Goal: Browse casually: Explore the website without a specific task or goal

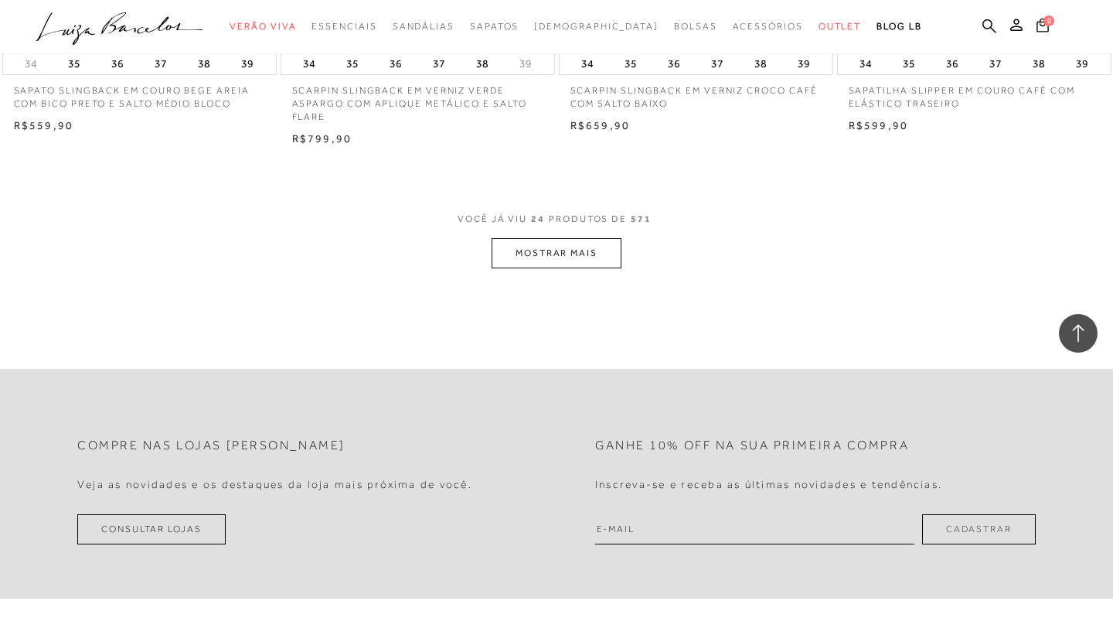
scroll to position [3075, 0]
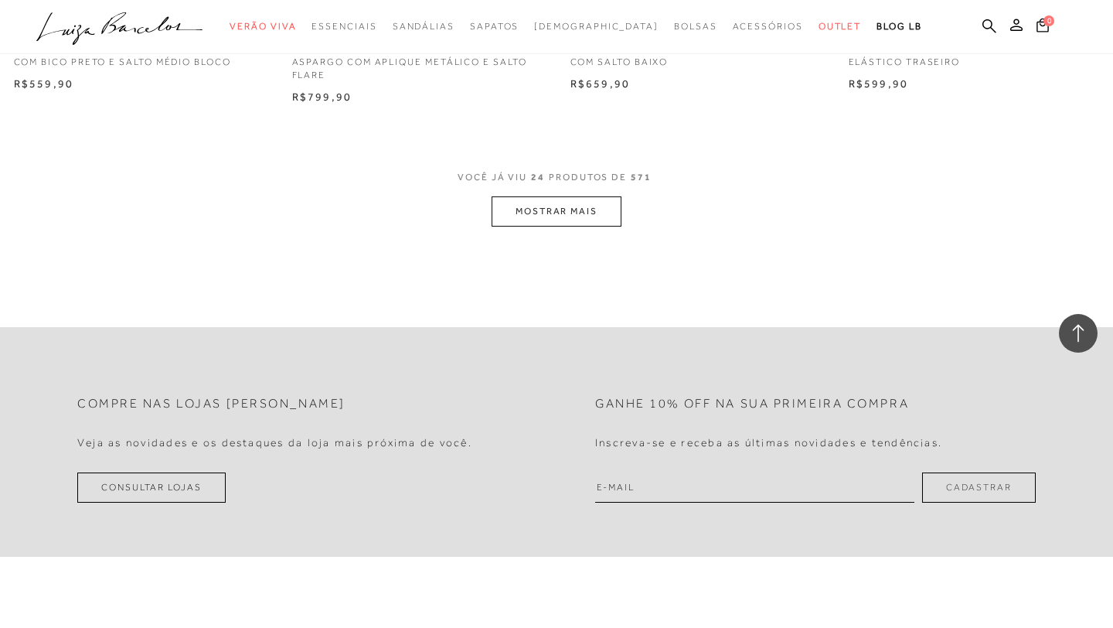
click at [540, 220] on button "MOSTRAR MAIS" at bounding box center [557, 211] width 130 height 30
click at [529, 216] on button "MOSTRAR MAIS" at bounding box center [557, 211] width 130 height 30
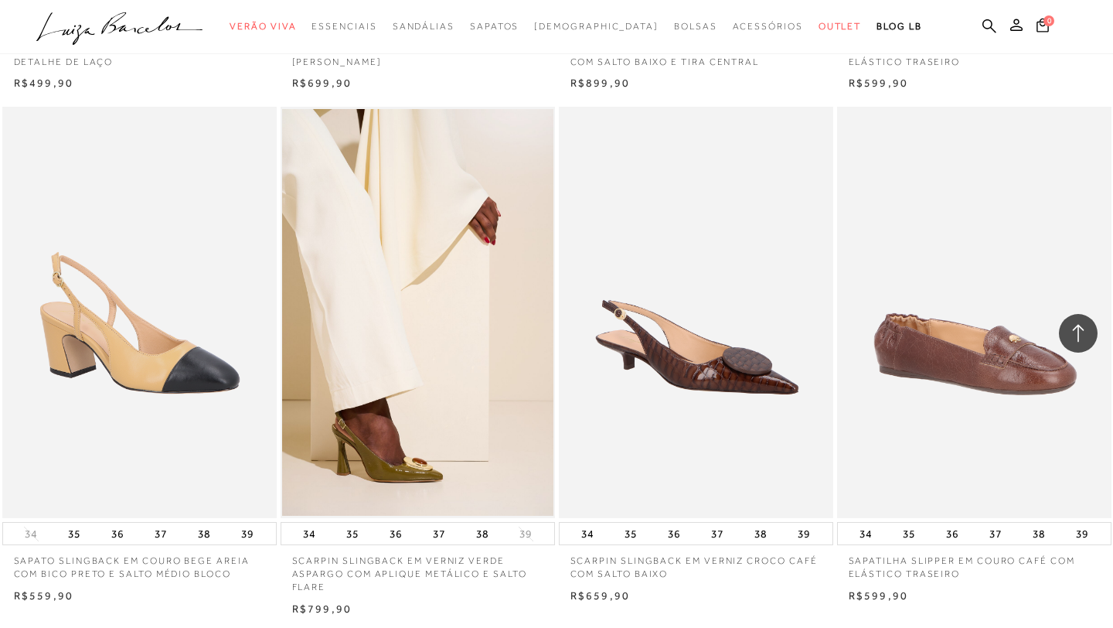
scroll to position [2593, 0]
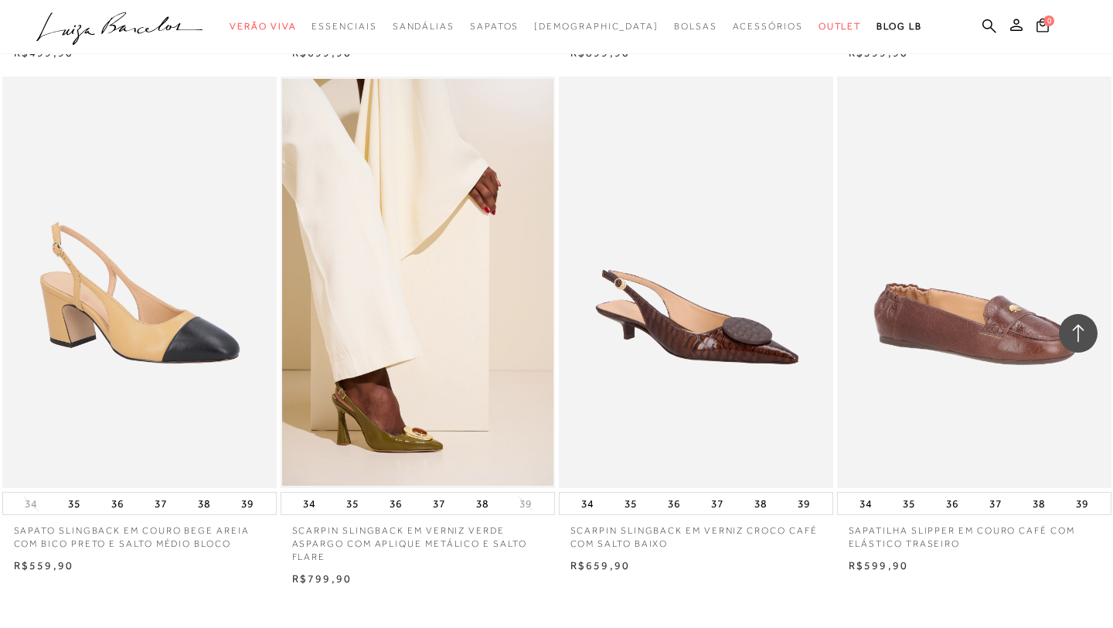
click at [169, 30] on icon ".a{fill-rule:evenodd;}" at bounding box center [119, 28] width 167 height 32
click at [176, 28] on icon ".a{fill-rule:evenodd;}" at bounding box center [119, 28] width 167 height 32
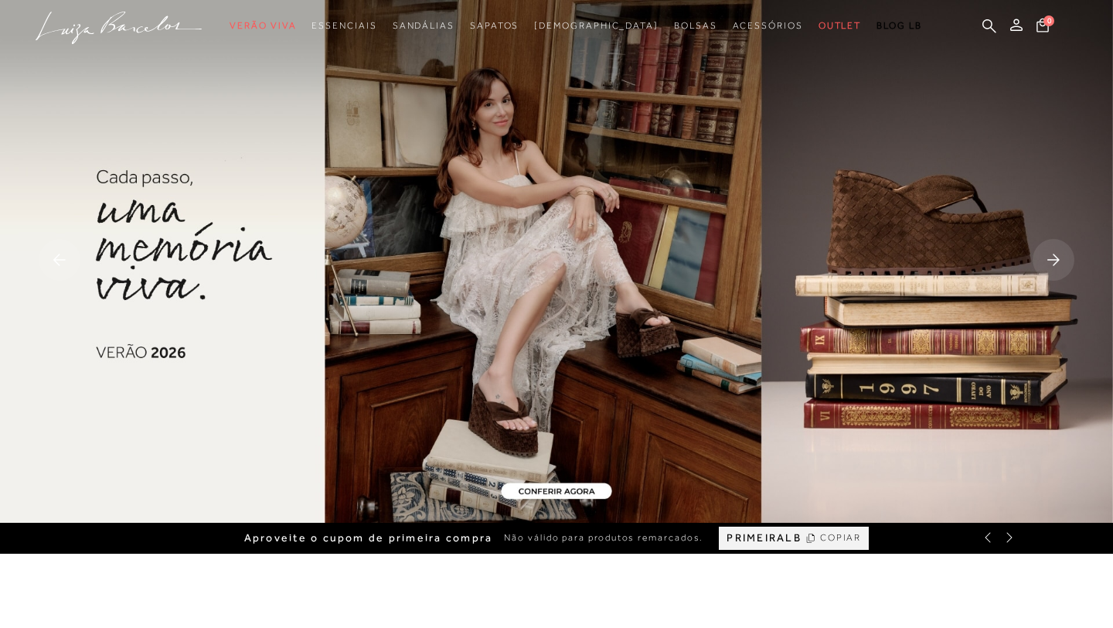
click at [572, 274] on img at bounding box center [556, 261] width 1113 height 523
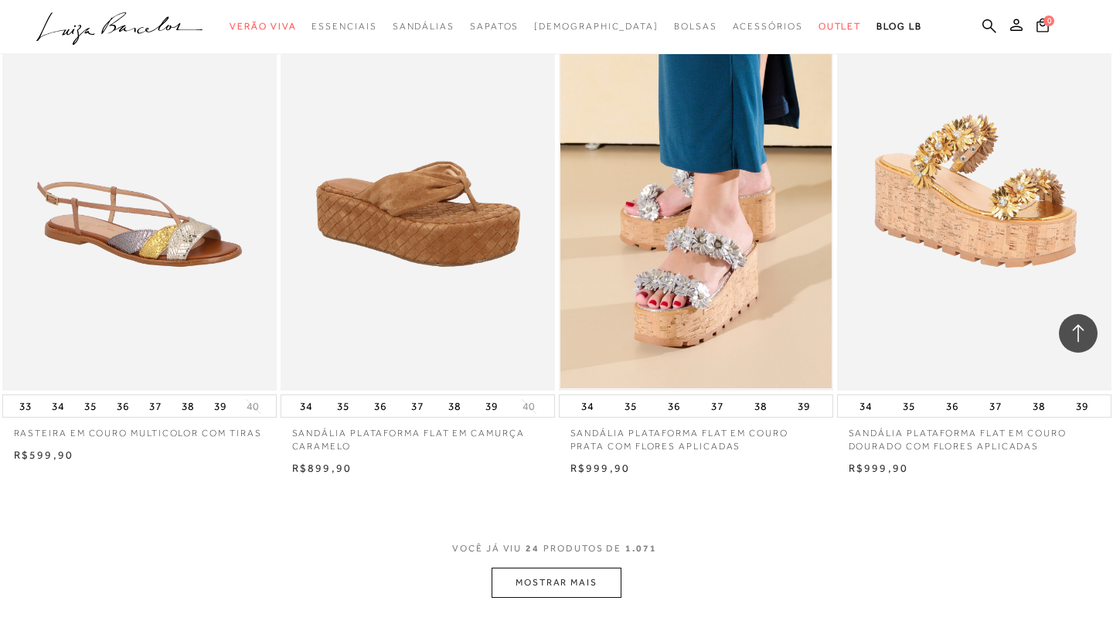
scroll to position [2699, 0]
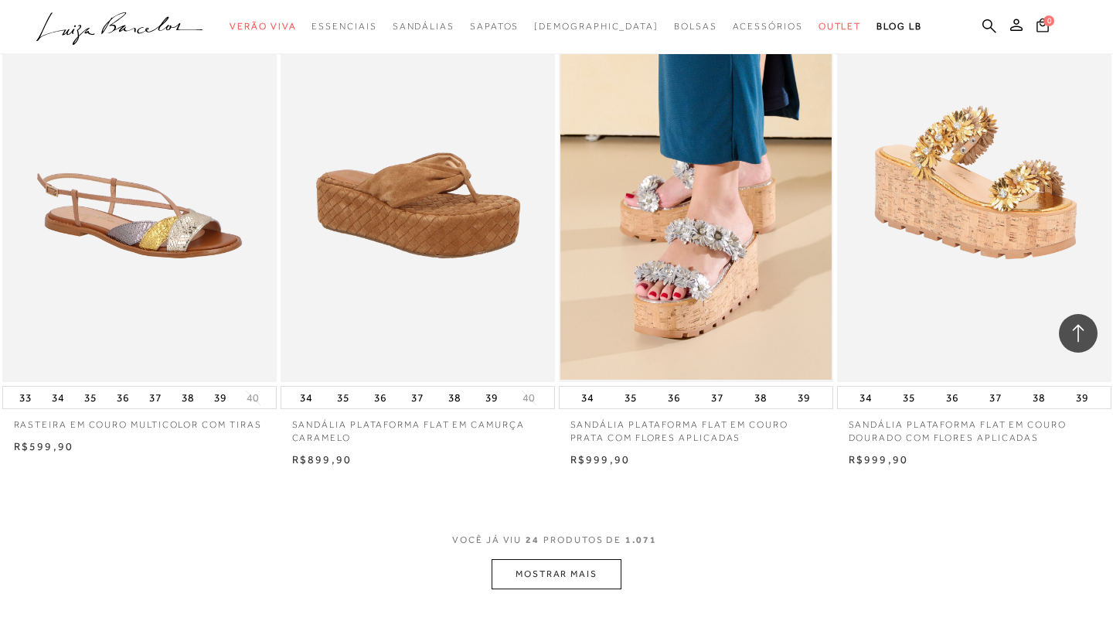
click at [569, 574] on button "MOSTRAR MAIS" at bounding box center [557, 574] width 130 height 30
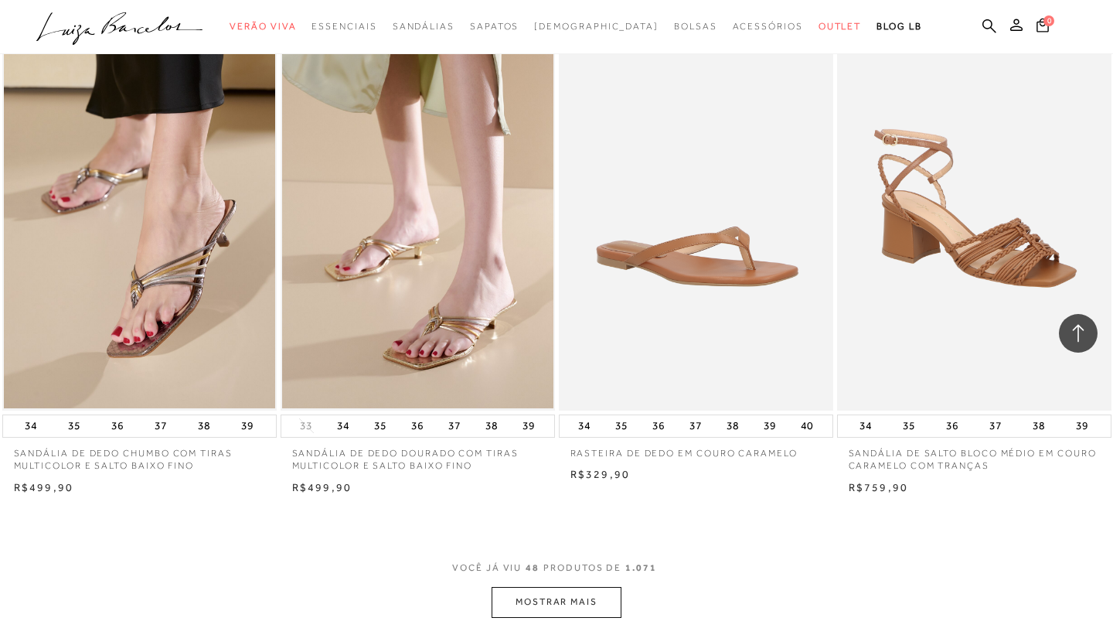
scroll to position [5794, 0]
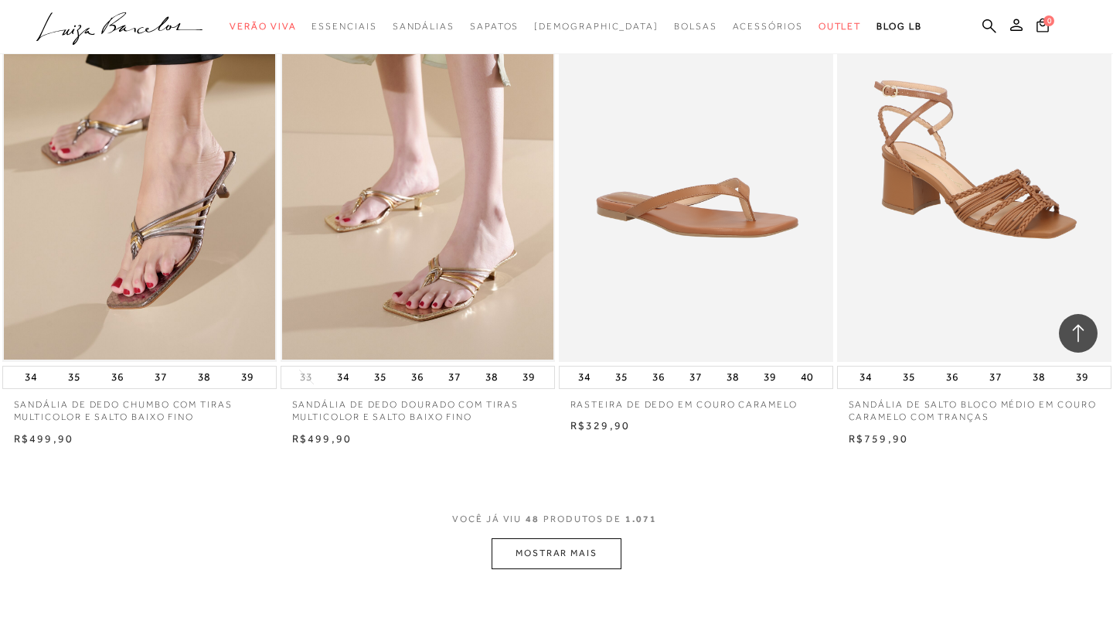
click at [557, 558] on button "MOSTRAR MAIS" at bounding box center [557, 553] width 130 height 30
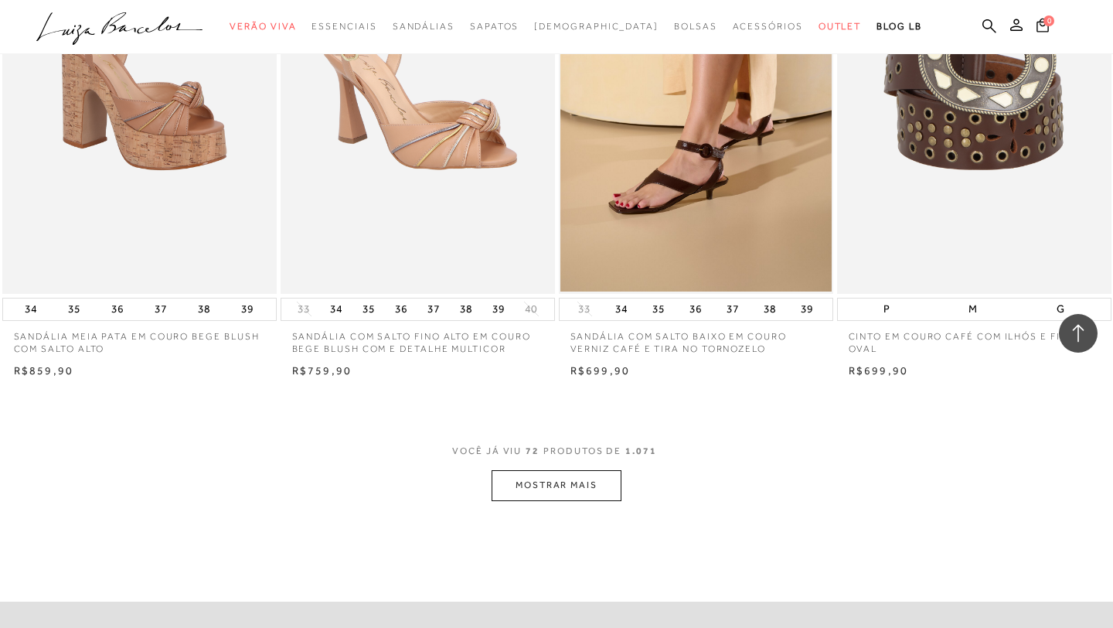
scroll to position [8972, 0]
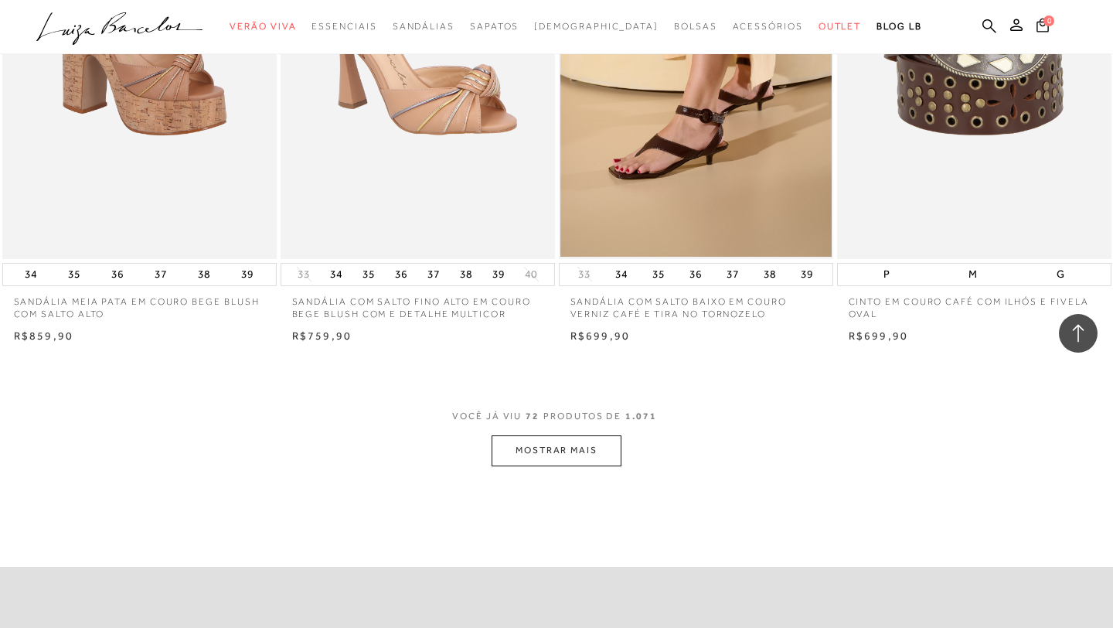
click at [581, 450] on button "MOSTRAR MAIS" at bounding box center [557, 450] width 130 height 30
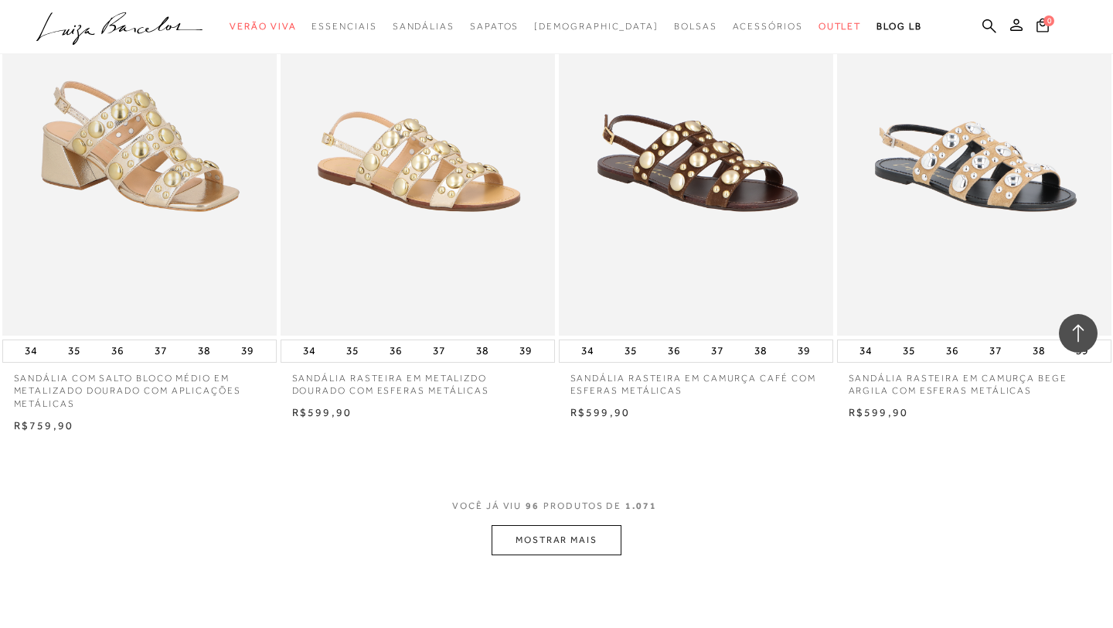
scroll to position [11986, 0]
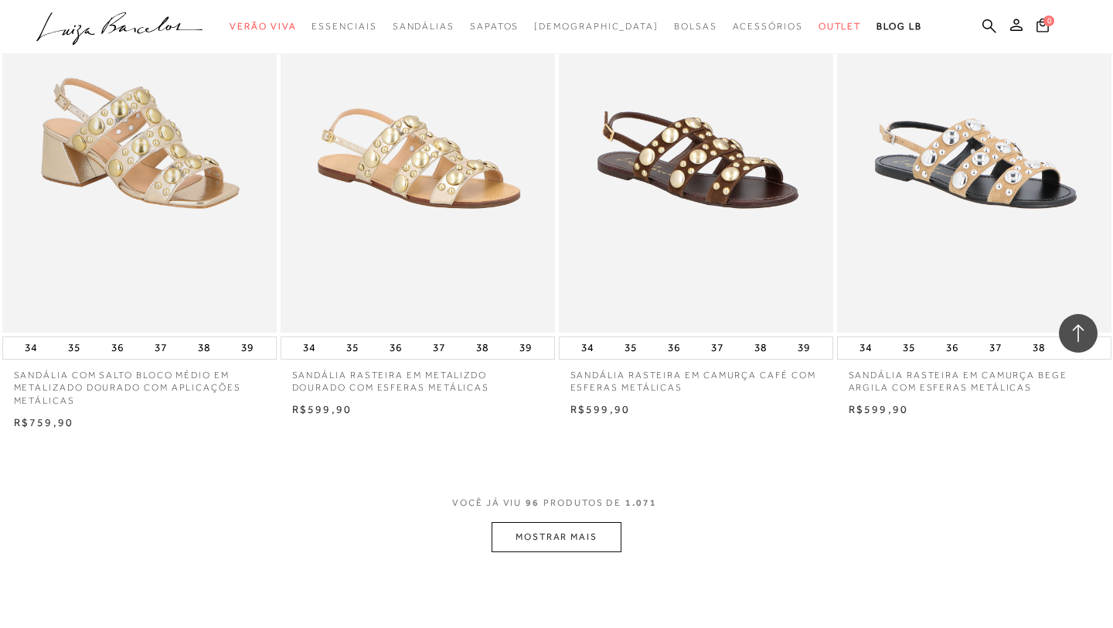
click at [616, 550] on button "MOSTRAR MAIS" at bounding box center [557, 537] width 130 height 30
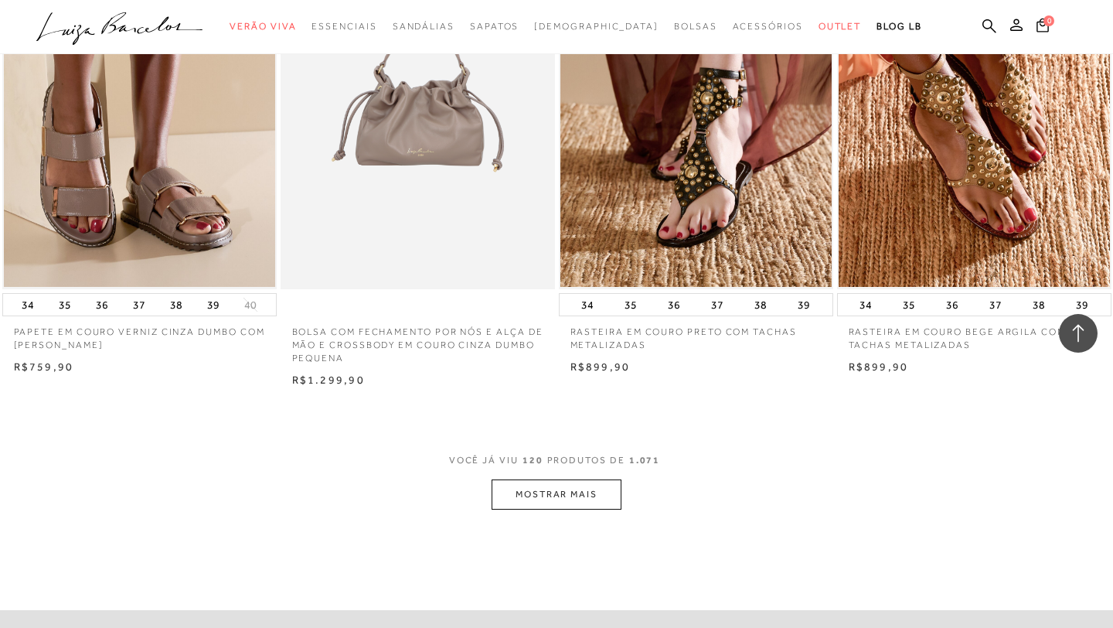
scroll to position [15134, 0]
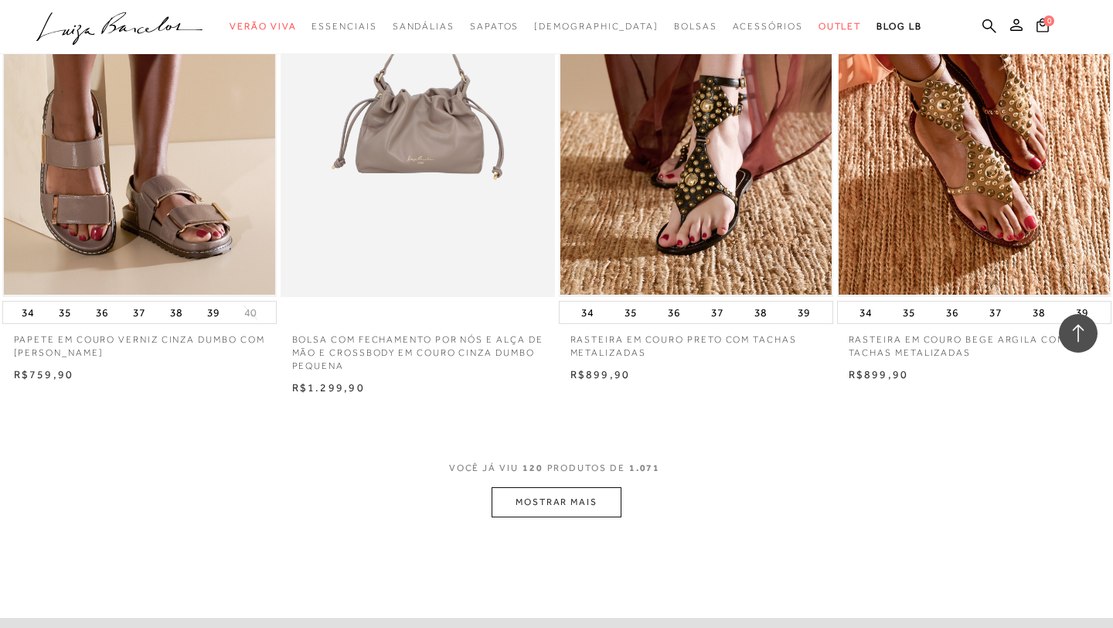
click at [613, 503] on button "MOSTRAR MAIS" at bounding box center [557, 502] width 130 height 30
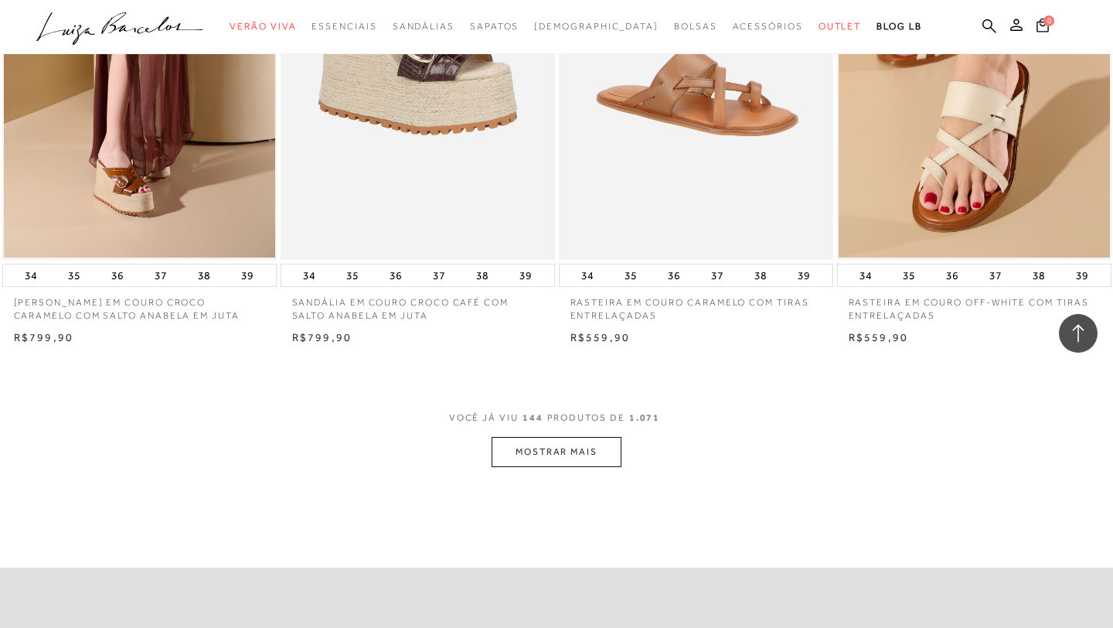
scroll to position [18257, 0]
click at [611, 469] on button "MOSTRAR MAIS" at bounding box center [557, 453] width 130 height 30
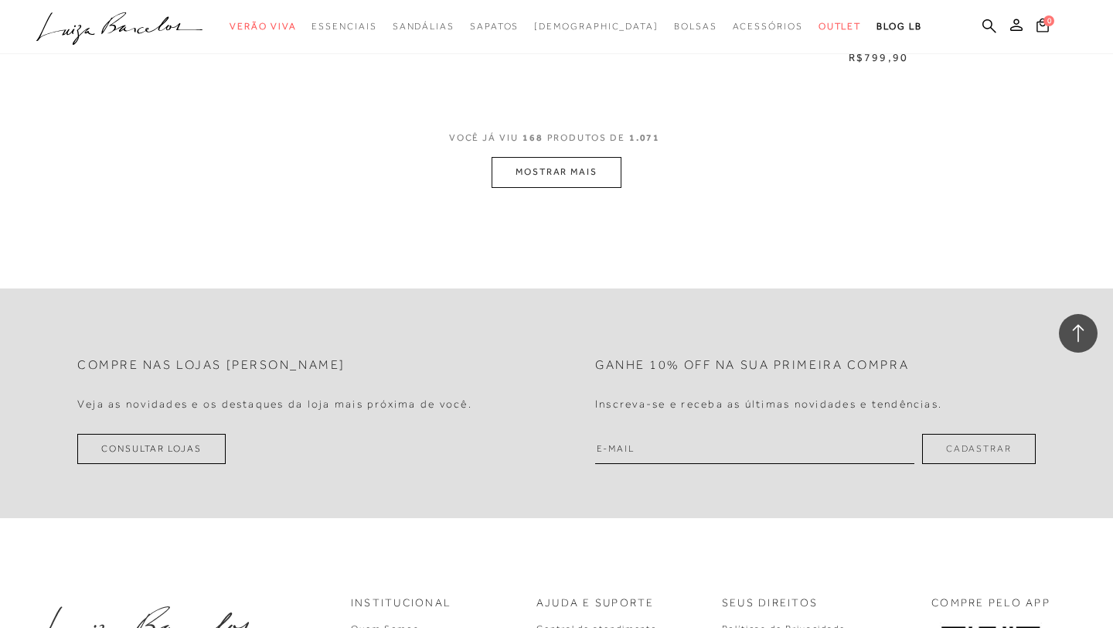
scroll to position [21643, 0]
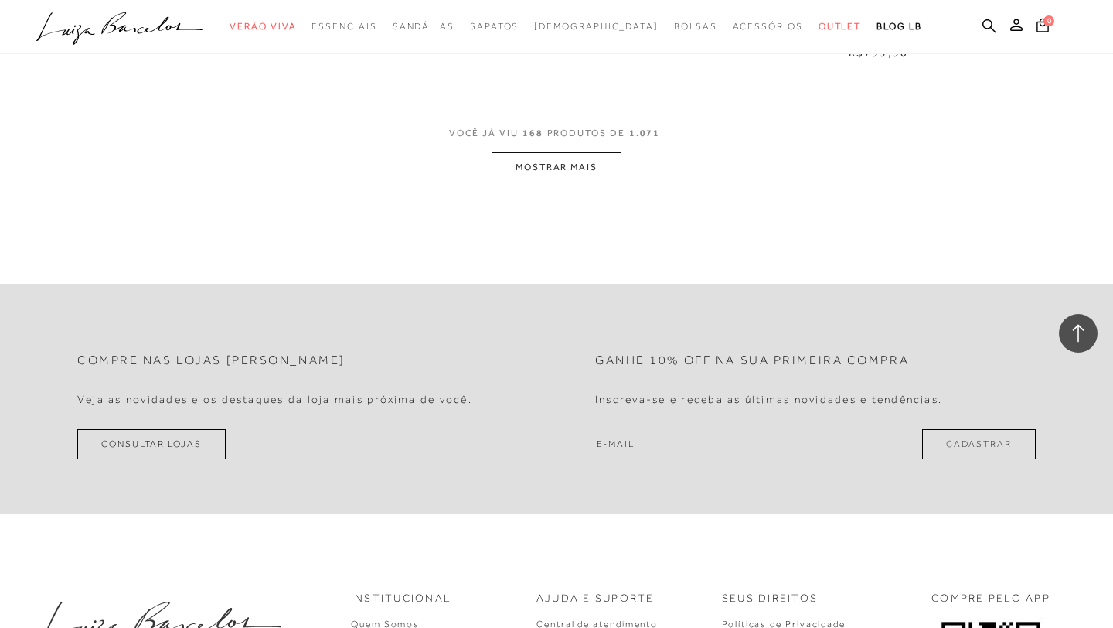
click at [580, 182] on button "MOSTRAR MAIS" at bounding box center [557, 167] width 130 height 30
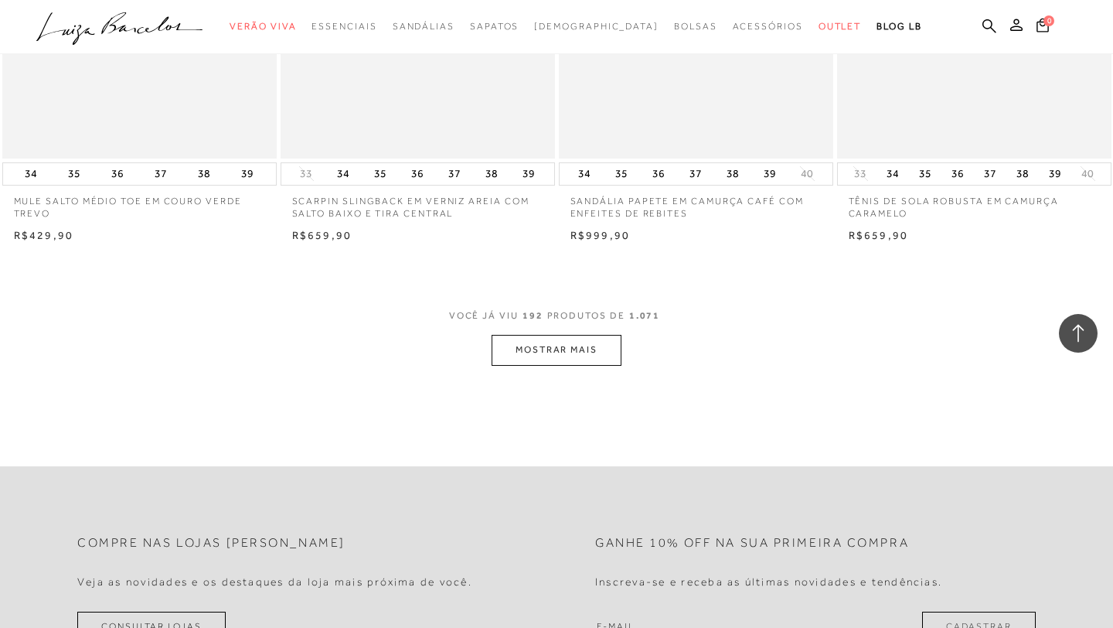
scroll to position [24441, 0]
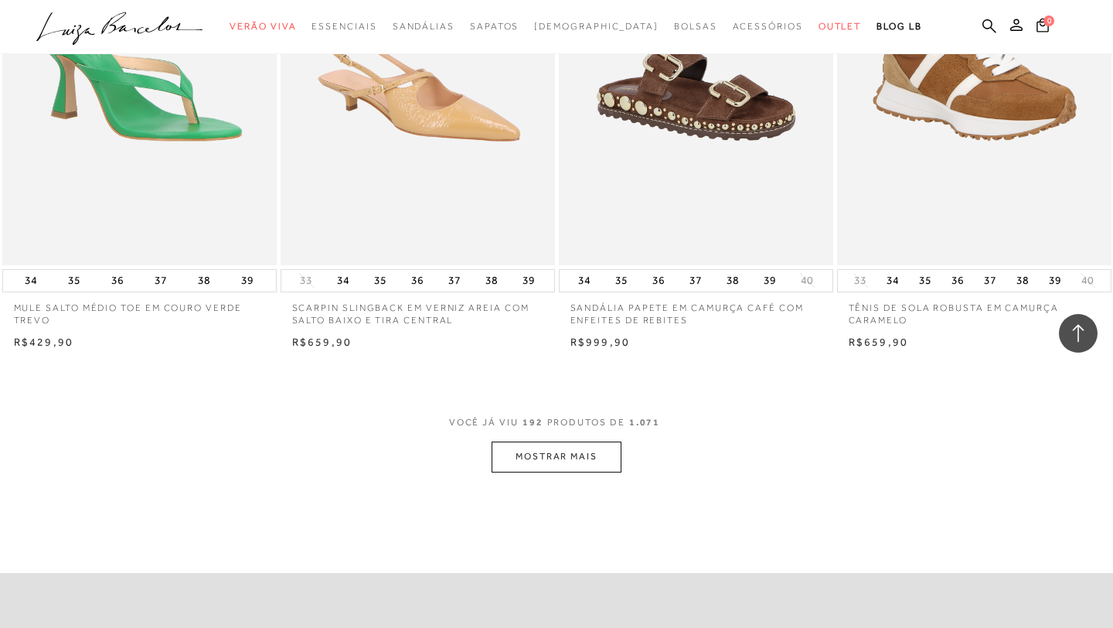
click at [609, 472] on button "MOSTRAR MAIS" at bounding box center [557, 457] width 130 height 30
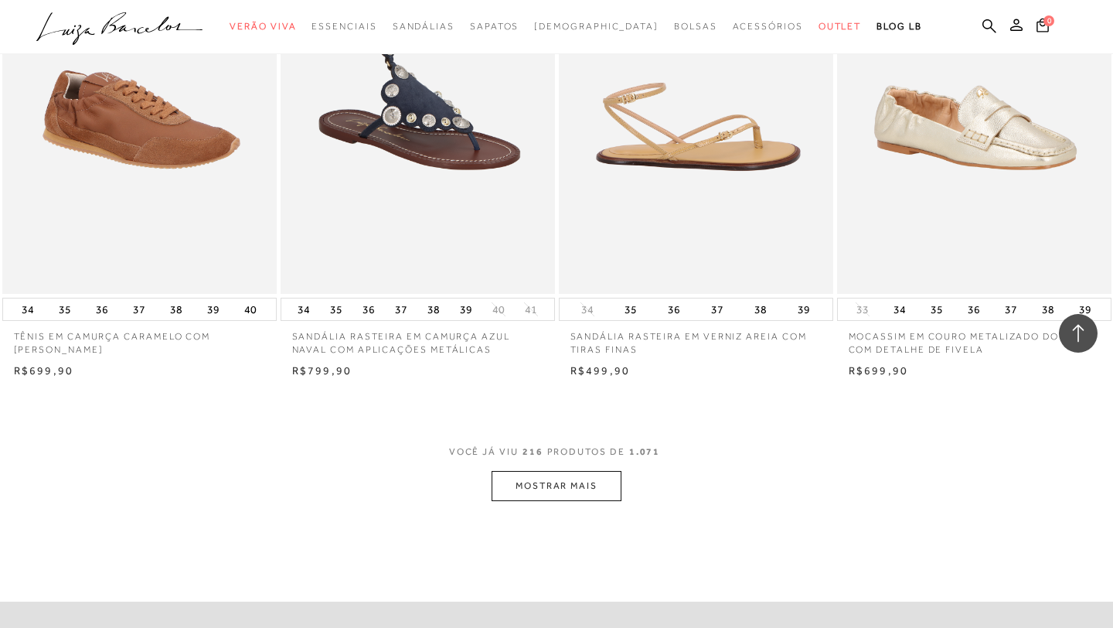
scroll to position [27505, 0]
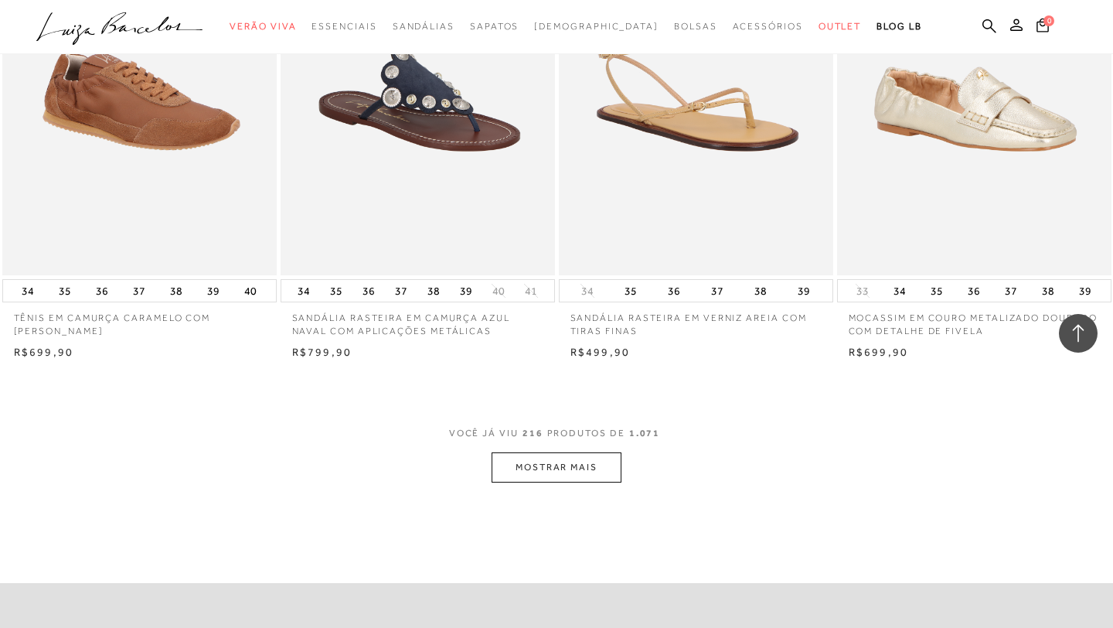
click at [570, 482] on button "MOSTRAR MAIS" at bounding box center [557, 467] width 130 height 30
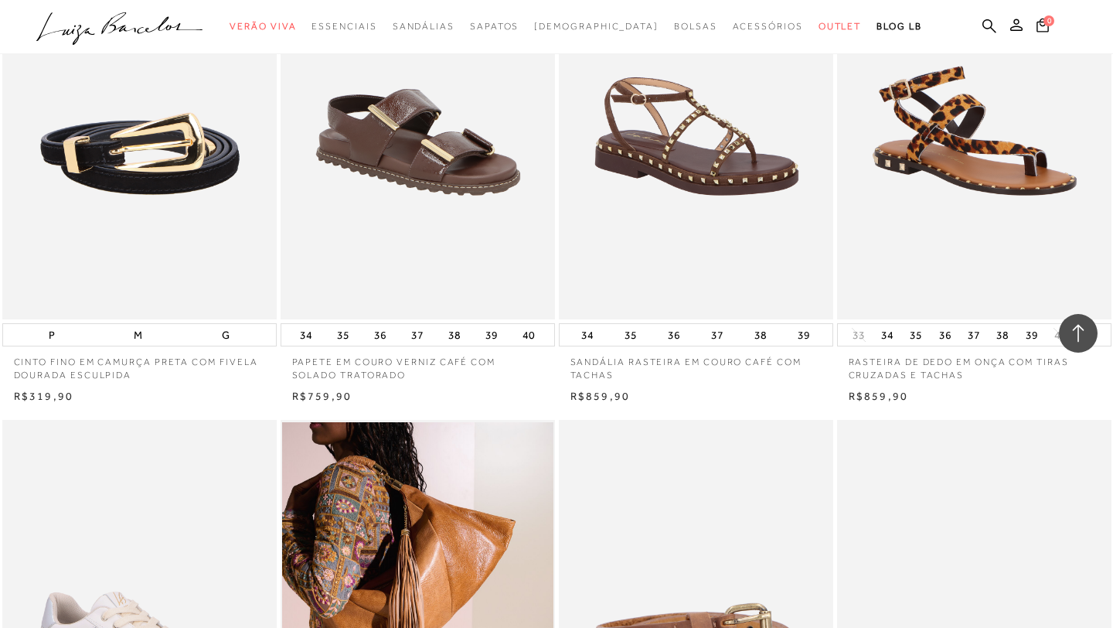
scroll to position [30048, 0]
